Goal: Task Accomplishment & Management: Complete application form

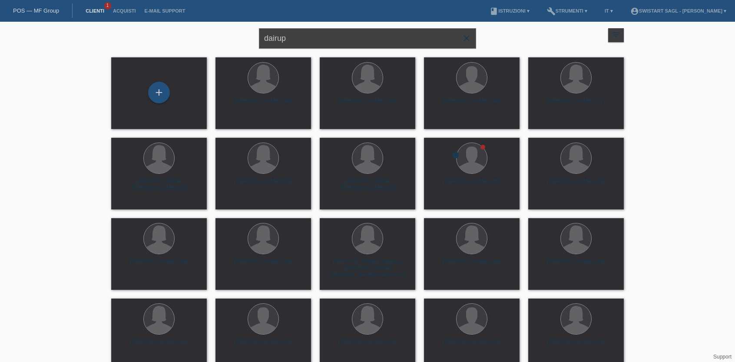
type input "dairup"
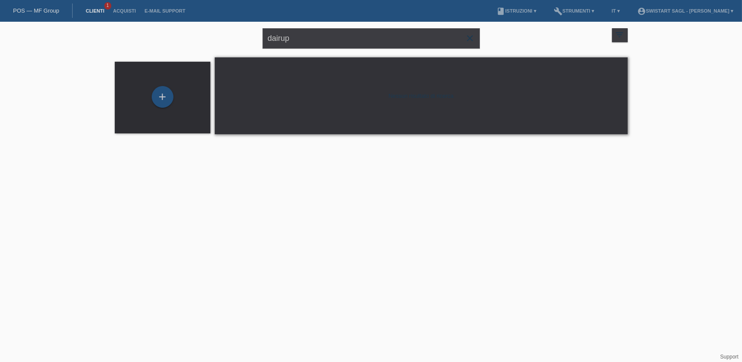
click at [469, 37] on icon "close" at bounding box center [470, 38] width 10 height 10
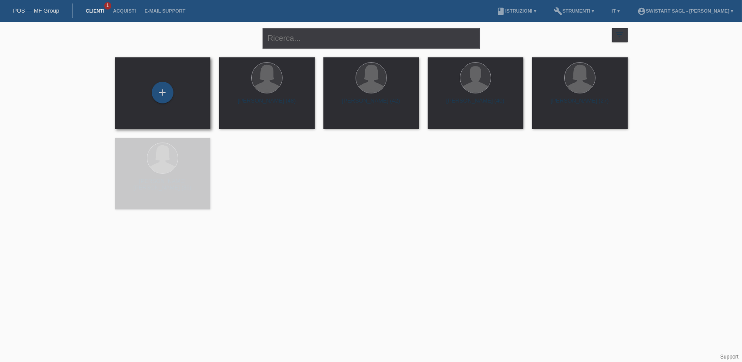
click at [157, 103] on div "+" at bounding box center [163, 93] width 82 height 23
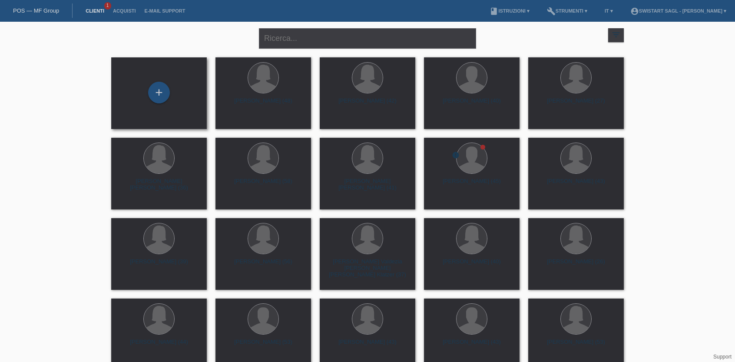
click at [167, 100] on div "+" at bounding box center [159, 93] width 82 height 23
click at [162, 97] on div "+" at bounding box center [159, 93] width 22 height 22
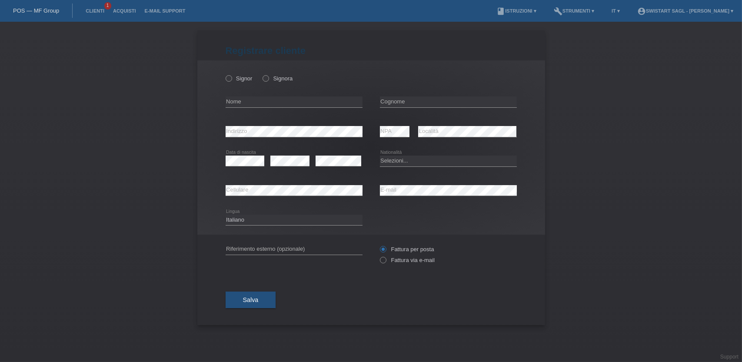
click at [272, 84] on div "Signor Signora" at bounding box center [293, 79] width 137 height 18
click at [273, 80] on label "Signora" at bounding box center [277, 78] width 30 height 7
click at [268, 80] on input "Signora" at bounding box center [265, 78] width 6 height 6
radio input "true"
click at [264, 106] on input "text" at bounding box center [293, 101] width 137 height 11
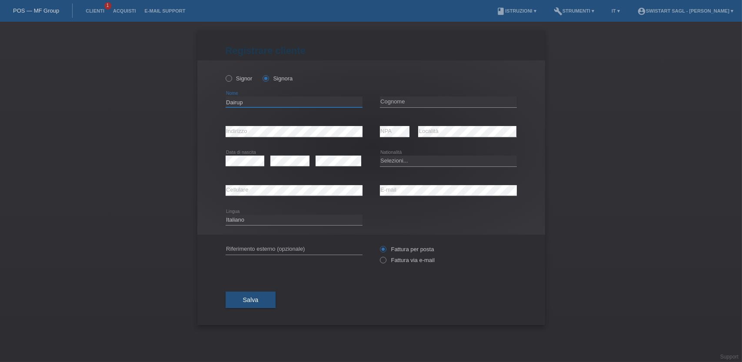
click at [236, 101] on input "Dairup" at bounding box center [293, 101] width 137 height 11
type input "Suwasa"
type input "Dairup"
click at [400, 162] on select "Selezioni... Svizzera Austria Germania Liechtenstein ------------ Afghanistan A…" at bounding box center [448, 161] width 137 height 10
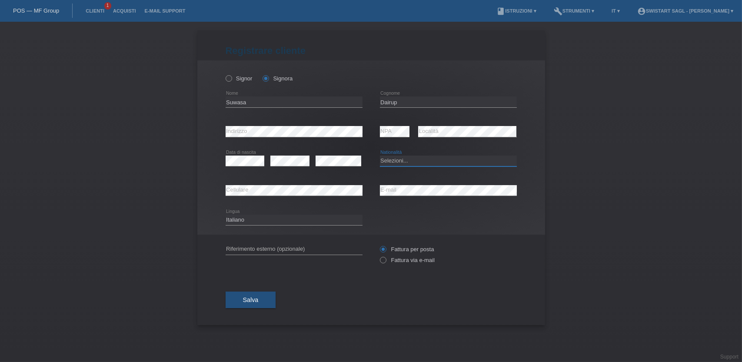
select select "TH"
click at [380, 156] on select "Selezioni... Svizzera Austria Germania Liechtenstein ------------ Afghanistan A…" at bounding box center [448, 161] width 137 height 10
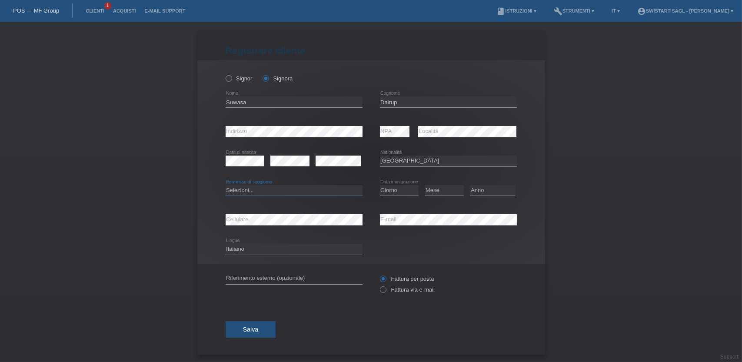
click at [299, 193] on select "Selezioni... C B B - Status di rifugiato Altro" at bounding box center [293, 190] width 137 height 10
select select "B"
click at [225, 185] on select "Selezioni... C B B - Status di rifugiato Altro" at bounding box center [293, 190] width 137 height 10
click at [385, 179] on div "Giorno 01 02 03 04 05 06 07 08 09 10 11 12 13 14 15" at bounding box center [399, 191] width 39 height 30
click at [391, 190] on select "Giorno 01 02 03 04 05 06 07 08 09 10" at bounding box center [399, 190] width 39 height 10
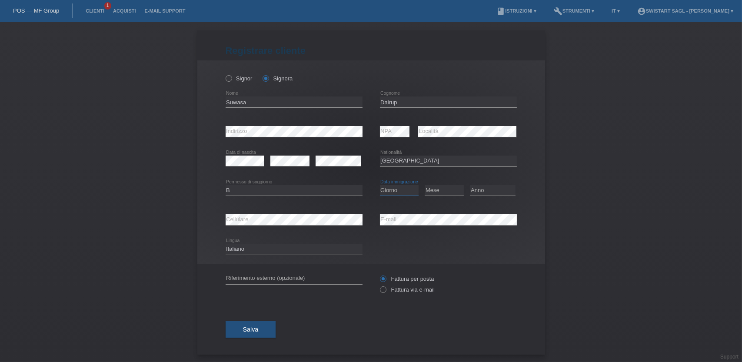
select select "20"
click at [380, 185] on select "Giorno 01 02 03 04 05 06 07 08 09 10" at bounding box center [399, 190] width 39 height 10
click at [431, 193] on select "Mese 01 02 03 04 05 06 07 08 09 10 11" at bounding box center [443, 190] width 39 height 10
select select "01"
click at [424, 185] on select "Mese 01 02 03 04 05 06 07 08 09 10 11" at bounding box center [443, 190] width 39 height 10
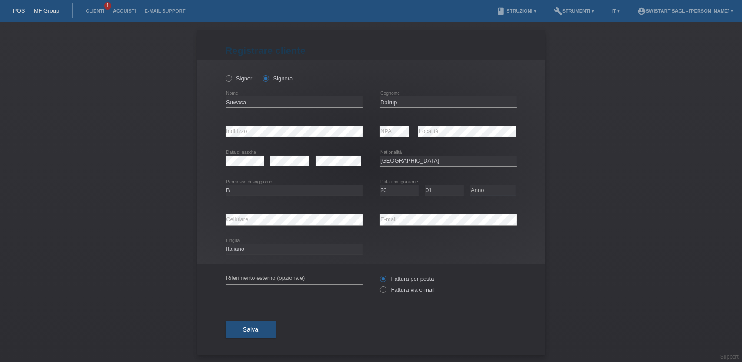
click at [483, 188] on select "Anno 2025 2024 2023 2022 2021 2020 2019 2018 2017 2016 2015 2014 2013 2012 2011…" at bounding box center [493, 190] width 46 height 10
click at [481, 189] on select "Anno 2025 2024 2023 2022 2021 2020 2019 2018 2017 2016 2015 2014 2013 2012 2011…" at bounding box center [493, 190] width 46 height 10
select select "2004"
click at [470, 185] on select "Anno 2025 2024 2023 2022 2021 2020 2019 2018 2017 2016 2015 2014 2013 2012 2011…" at bounding box center [493, 190] width 46 height 10
click at [407, 240] on div "Deutsch Français Italiano English error Lingua" at bounding box center [370, 250] width 291 height 30
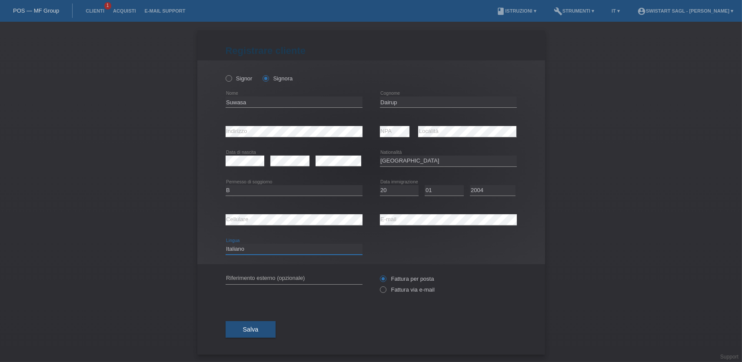
click at [334, 246] on select "Deutsch Français Italiano English" at bounding box center [293, 249] width 137 height 10
click at [225, 244] on select "Deutsch Français Italiano English" at bounding box center [293, 249] width 137 height 10
click at [258, 249] on select "Deutsch Français Italiano English" at bounding box center [293, 249] width 137 height 10
select select "de"
click at [225, 244] on select "Deutsch Français Italiano English" at bounding box center [293, 249] width 137 height 10
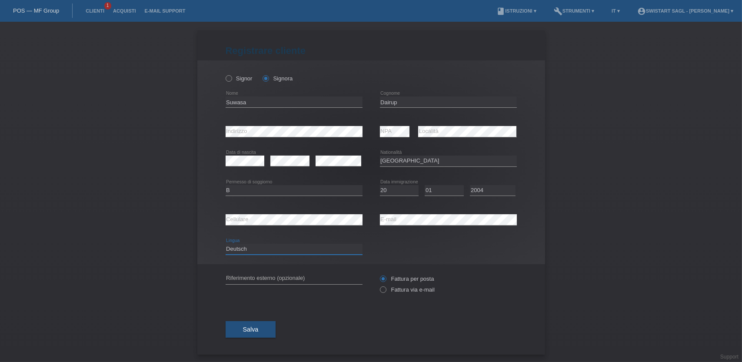
click at [245, 251] on select "Deutsch Français Italiano English" at bounding box center [293, 249] width 137 height 10
click at [321, 275] on input "text" at bounding box center [293, 278] width 137 height 11
type input "[PERSON_NAME]"
click at [255, 325] on button "Salva" at bounding box center [250, 329] width 50 height 17
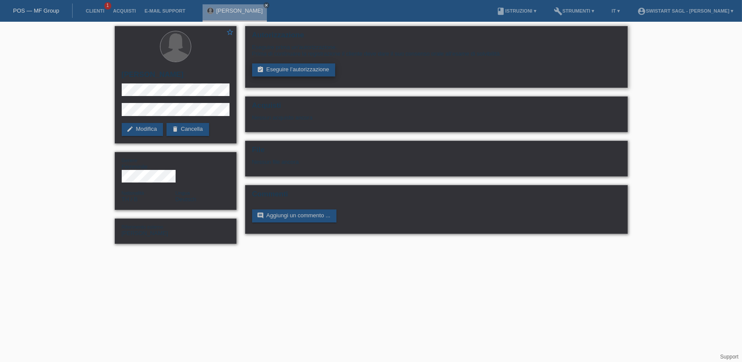
click at [307, 70] on link "assignment_turned_in Eseguire l’autorizzazione" at bounding box center [293, 69] width 83 height 13
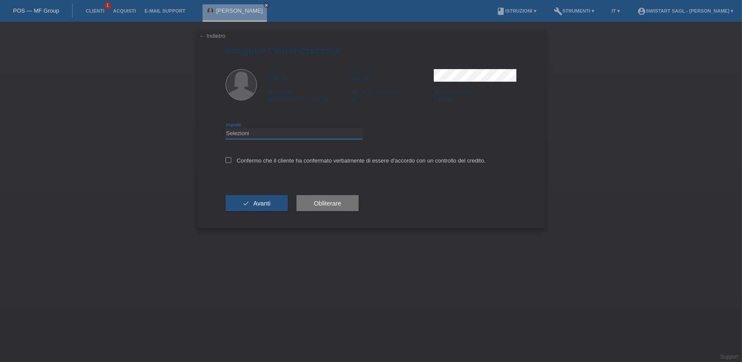
click at [281, 135] on select "Selezioni CHF 1.00 - CHF 499.00 CHF 500.00 - CHF 1'999.00 CHF 2'000.00 - CHF 7'…" at bounding box center [293, 133] width 137 height 10
select select "2"
click at [225, 128] on select "Selezioni CHF 1.00 - CHF 499.00 CHF 500.00 - CHF 1'999.00 CHF 2'000.00 - CHF 7'…" at bounding box center [293, 133] width 137 height 10
click at [258, 161] on label "Confermo che il cliente ha confermato verbalmente di essere d'accordo con un co…" at bounding box center [355, 160] width 260 height 7
click at [231, 161] on input "Confermo che il cliente ha confermato verbalmente di essere d'accordo con un co…" at bounding box center [228, 160] width 6 height 6
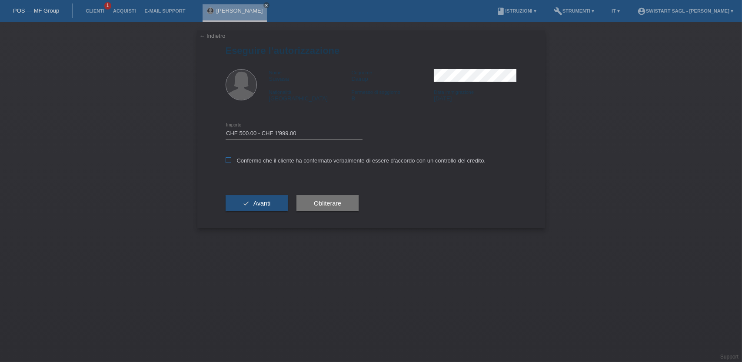
checkbox input "true"
click at [262, 202] on span "Avanti" at bounding box center [261, 203] width 17 height 7
